Goal: Navigation & Orientation: Find specific page/section

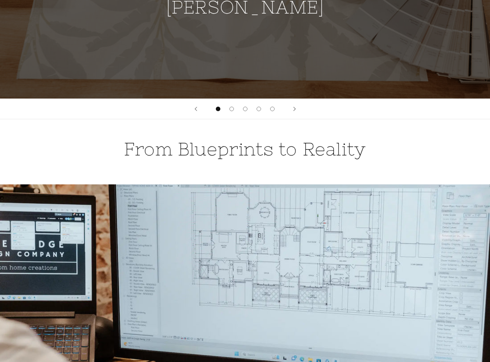
scroll to position [807, 0]
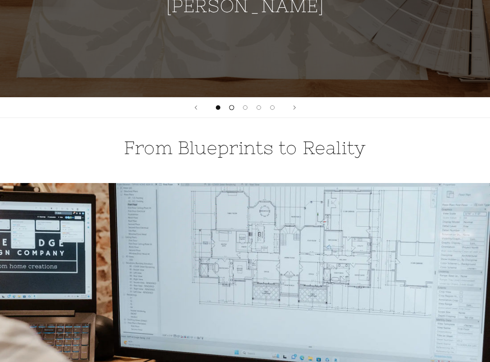
click at [232, 105] on span "Load slide 2 of 5" at bounding box center [231, 107] width 5 height 5
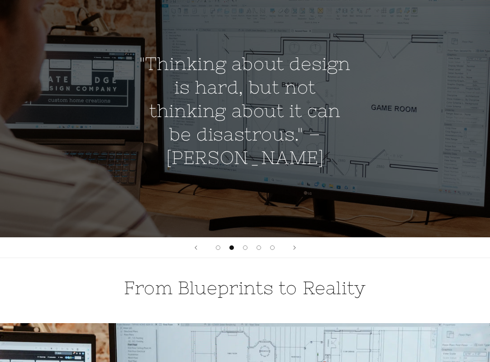
scroll to position [664, 0]
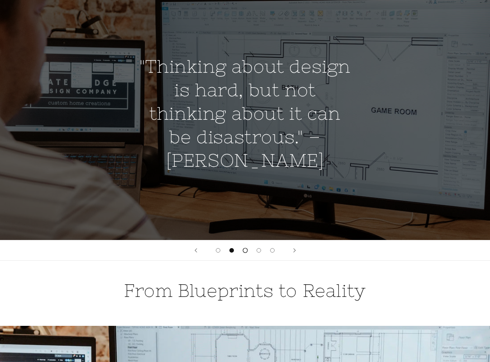
click at [244, 248] on span "Load slide 3 of 5" at bounding box center [244, 250] width 5 height 5
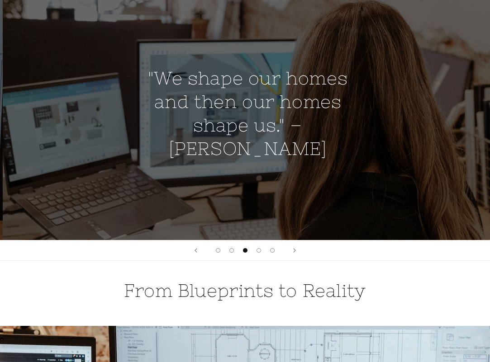
scroll to position [0, 980]
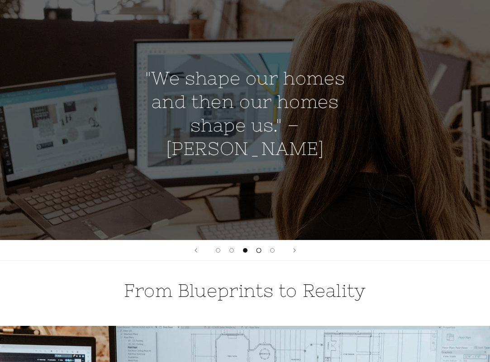
click at [258, 248] on span "Load slide 4 of 5" at bounding box center [258, 250] width 5 height 5
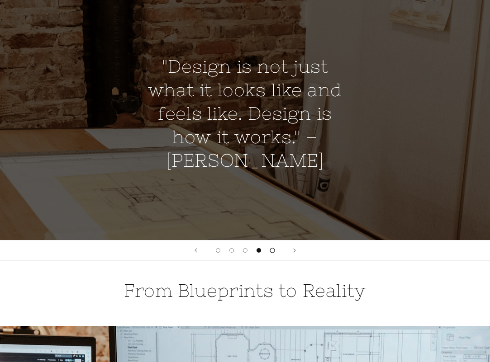
click at [275, 244] on button "Load slide 5 of 5" at bounding box center [272, 251] width 14 height 14
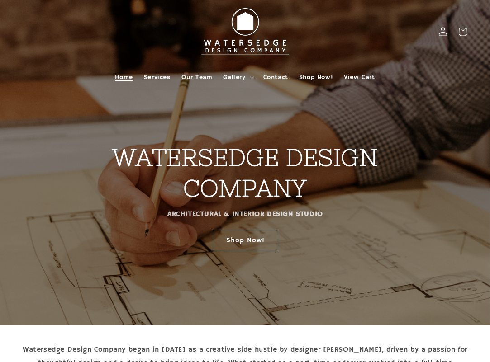
scroll to position [0, 0]
click at [190, 78] on span "Our Team" at bounding box center [196, 77] width 31 height 8
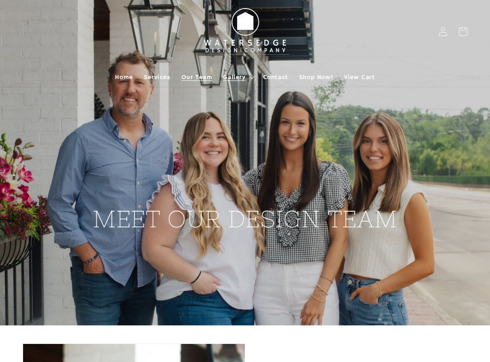
click at [237, 78] on span "Gallery" at bounding box center [234, 77] width 22 height 8
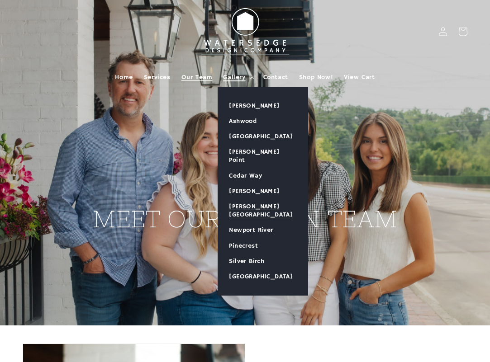
click at [262, 199] on link "[PERSON_NAME][GEOGRAPHIC_DATA]" at bounding box center [263, 211] width 90 height 24
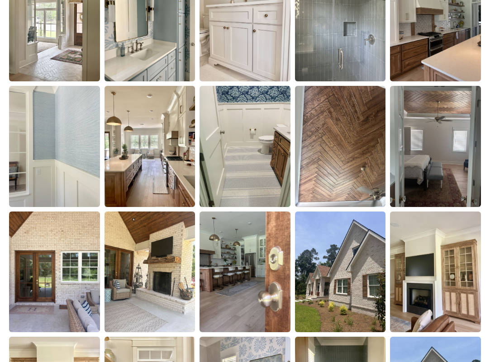
scroll to position [986, 0]
